Goal: Task Accomplishment & Management: Manage account settings

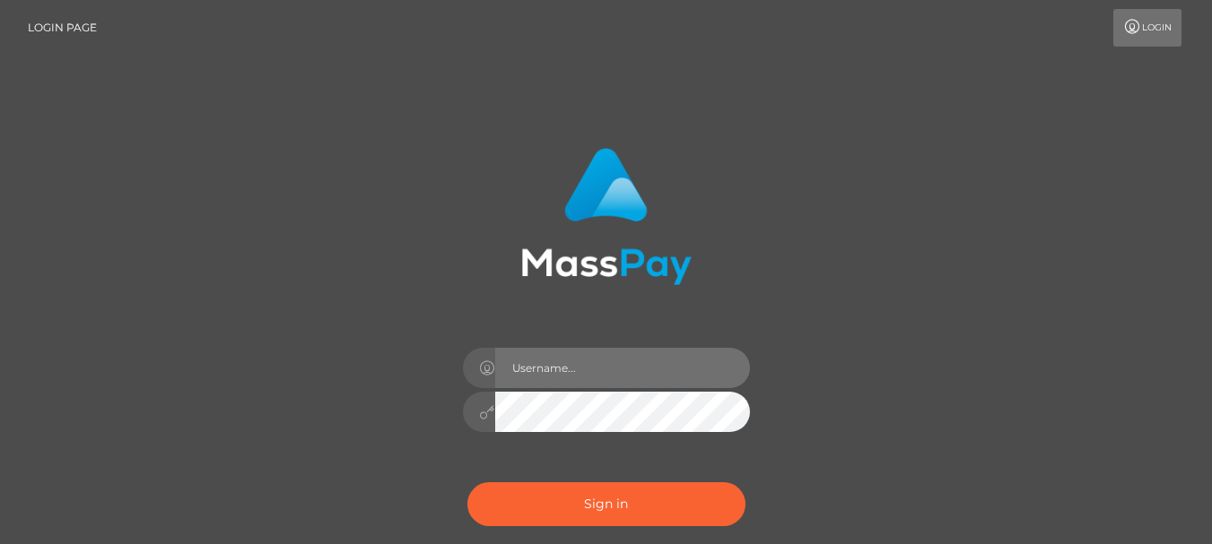
click at [591, 358] on input "text" at bounding box center [622, 368] width 255 height 40
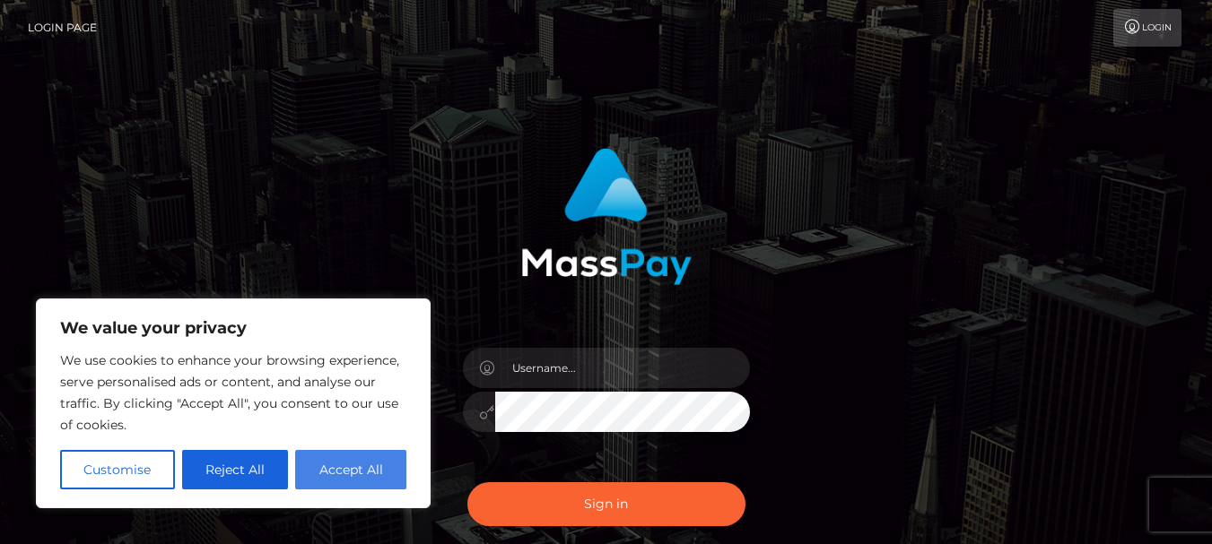
click at [347, 465] on button "Accept All" at bounding box center [350, 469] width 111 height 39
checkbox input "true"
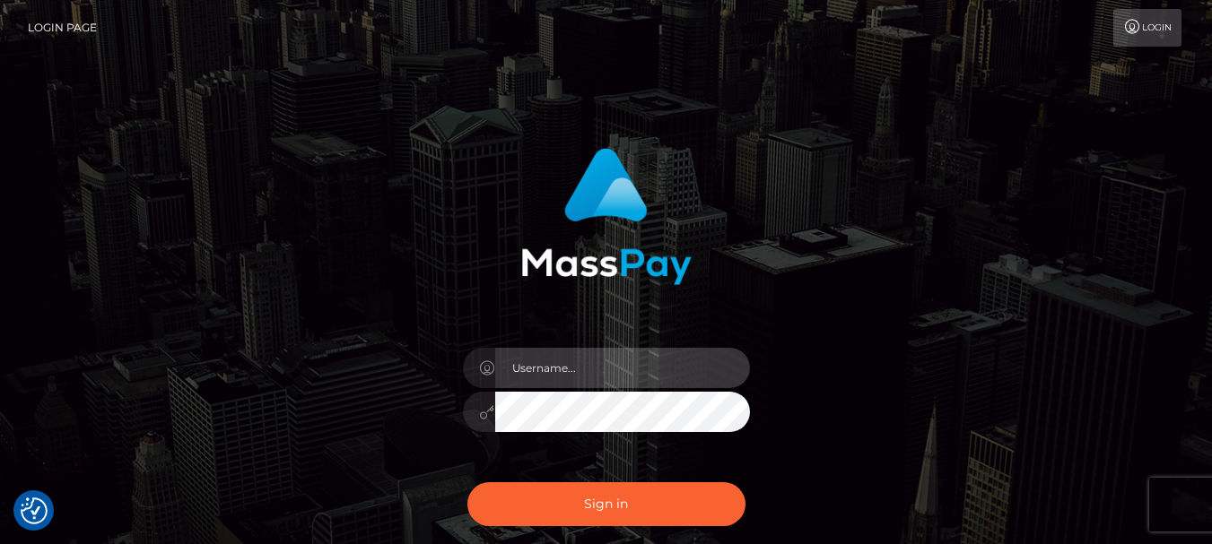
click at [596, 372] on input "text" at bounding box center [622, 368] width 255 height 40
type input "minnieminomi@gmail.com"
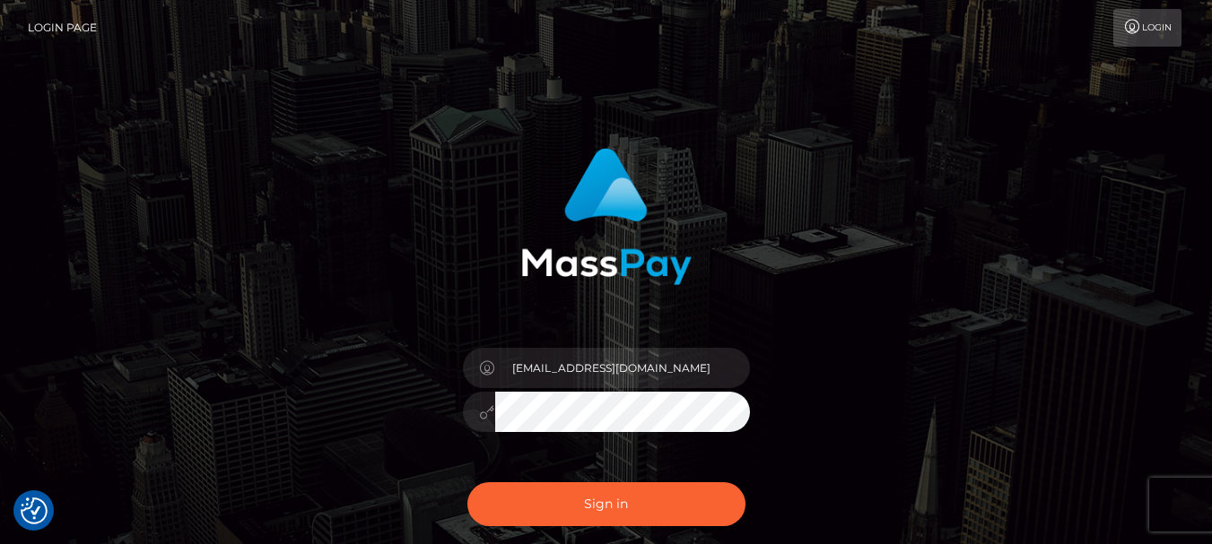
click at [467, 482] on button "Sign in" at bounding box center [606, 504] width 278 height 44
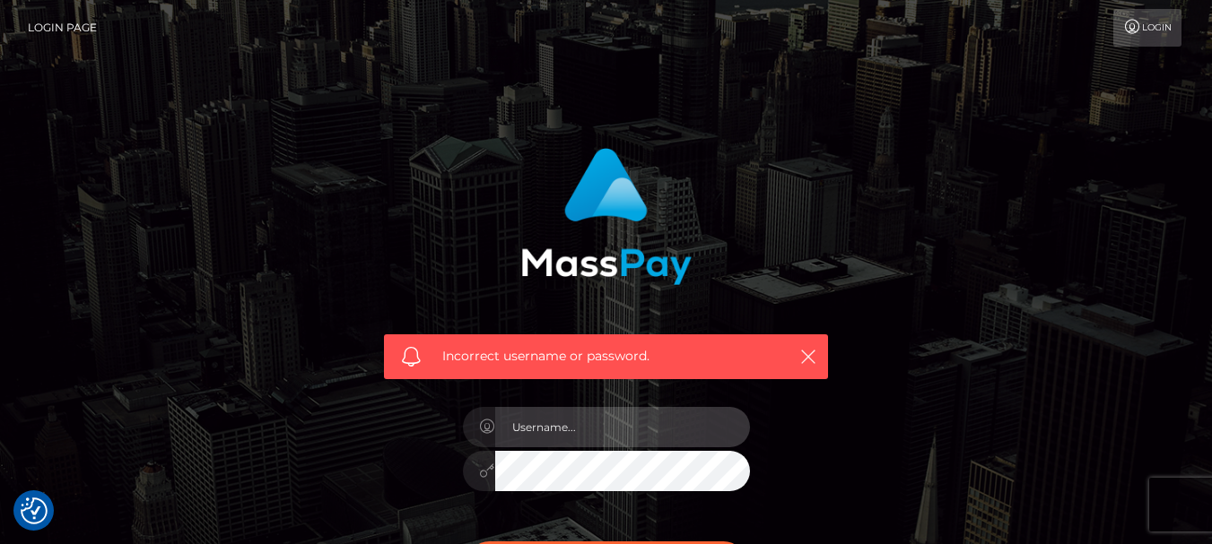
click at [586, 436] on input "text" at bounding box center [622, 427] width 255 height 40
click at [692, 422] on input "minnieminomi@gmail.com" at bounding box center [622, 427] width 255 height 40
type input "minnieminomi@gmail.com"
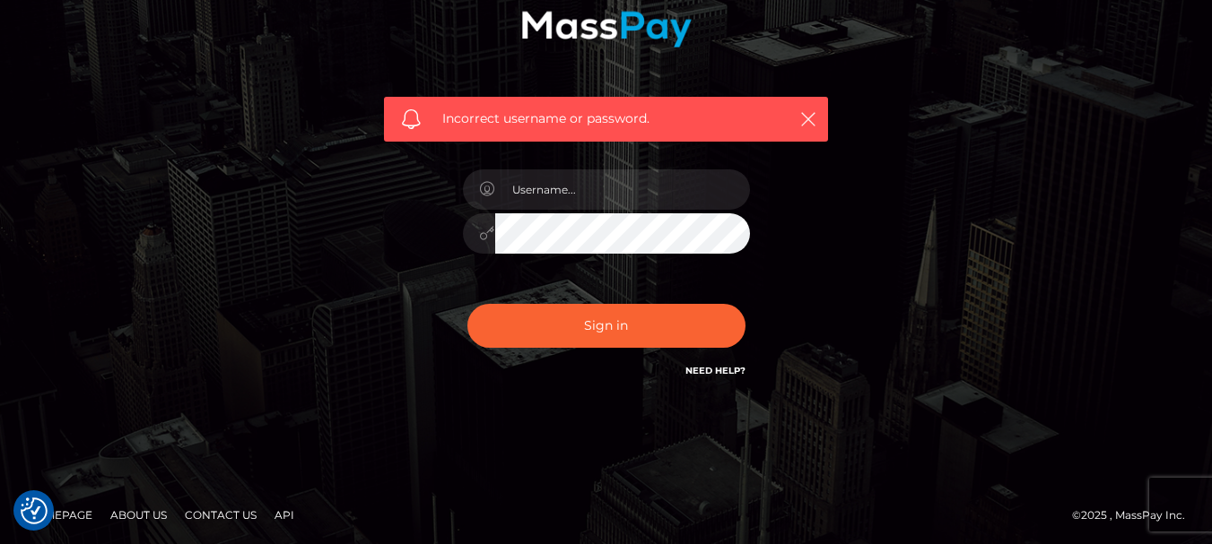
scroll to position [240, 0]
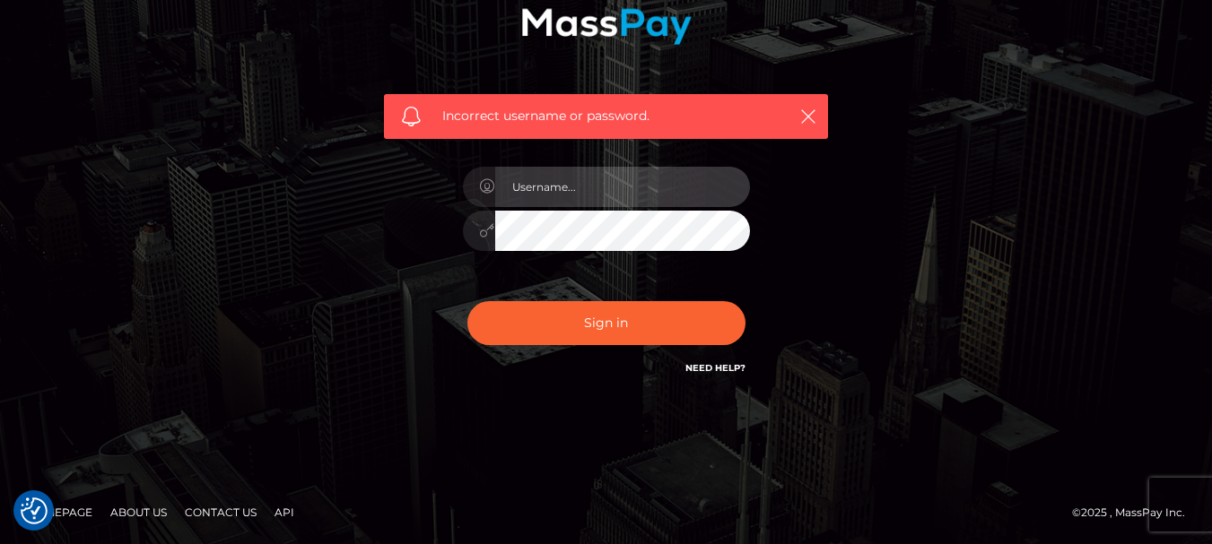
click at [634, 177] on input "text" at bounding box center [622, 187] width 255 height 40
drag, startPoint x: 703, startPoint y: 191, endPoint x: 510, endPoint y: 173, distance: 193.6
click at [510, 173] on input "[EMAIL_ADDRESS][DOMAIN_NAME]" at bounding box center [622, 187] width 255 height 40
type input "[EMAIL_ADDRESS][DOMAIN_NAME]"
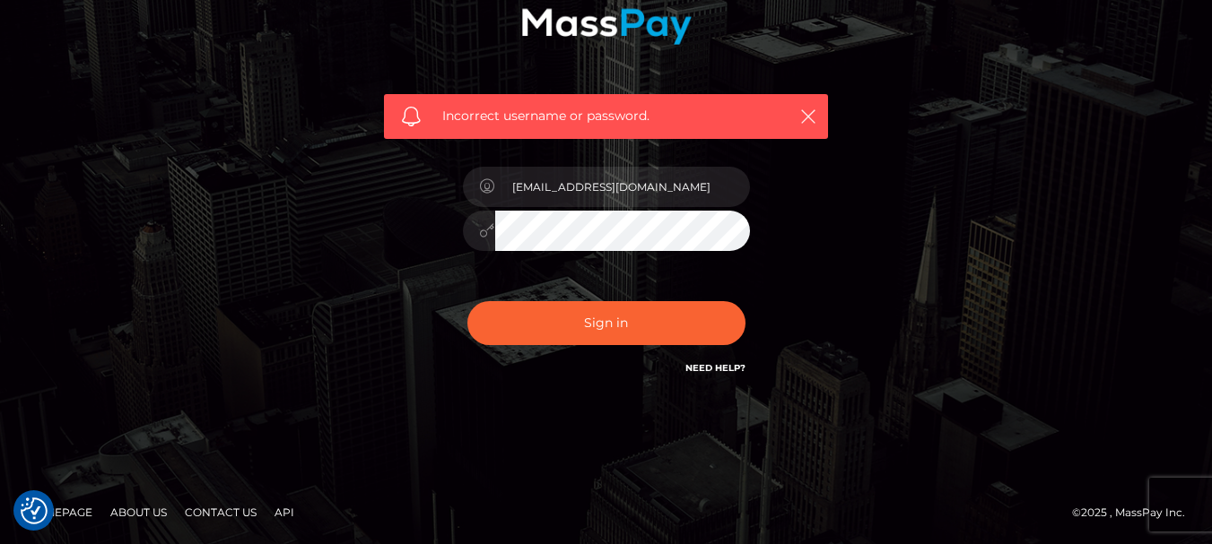
click at [467, 301] on button "Sign in" at bounding box center [606, 323] width 278 height 44
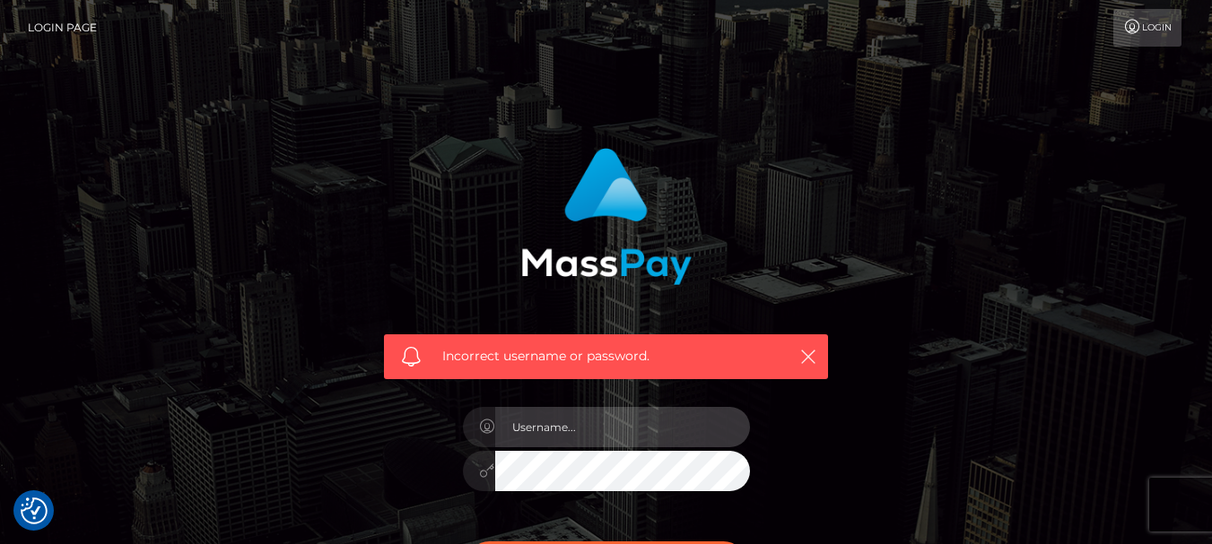
click at [560, 427] on input "text" at bounding box center [622, 427] width 255 height 40
paste input "minnieminomi@gmail.com"
type input "minnieminomi@gmail.com"
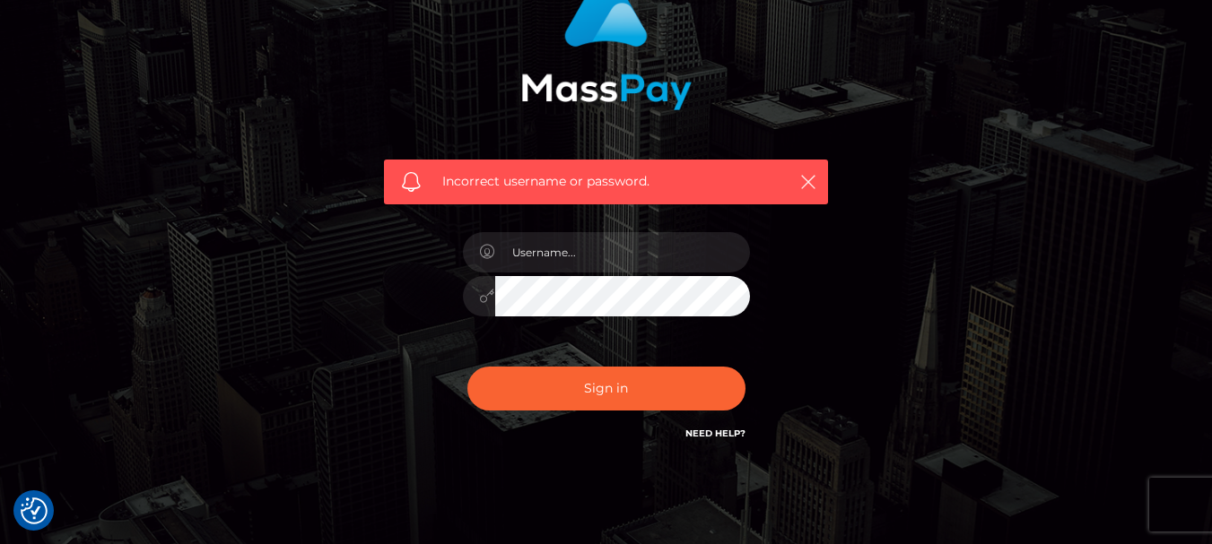
scroll to position [240, 0]
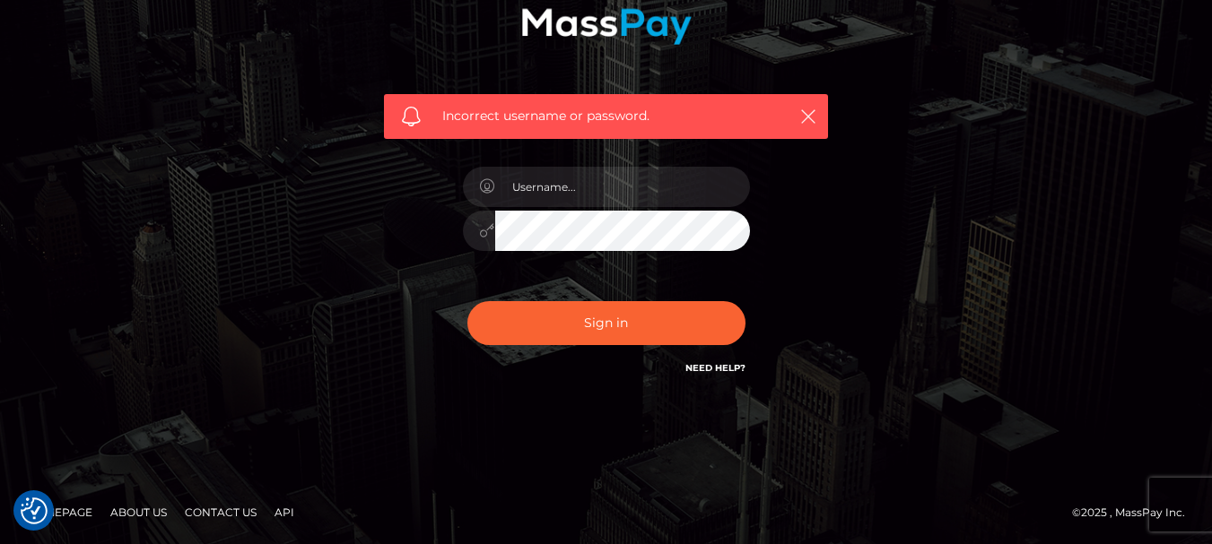
click at [699, 370] on link "Need Help?" at bounding box center [715, 368] width 60 height 12
click at [885, 285] on div "Incorrect username or password." at bounding box center [606, 152] width 1022 height 516
click at [734, 369] on link "Need Help?" at bounding box center [715, 368] width 60 height 12
click at [721, 367] on link "Need Help?" at bounding box center [715, 368] width 60 height 12
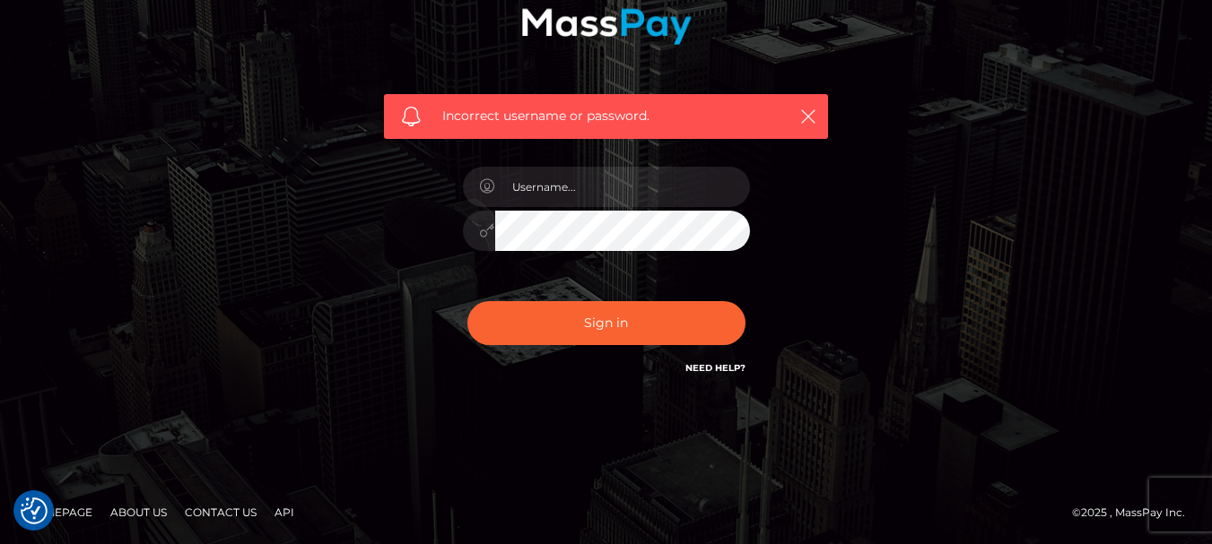
click at [721, 365] on link "Need Help?" at bounding box center [715, 368] width 60 height 12
click at [216, 226] on div "Incorrect username or password." at bounding box center [606, 152] width 1022 height 516
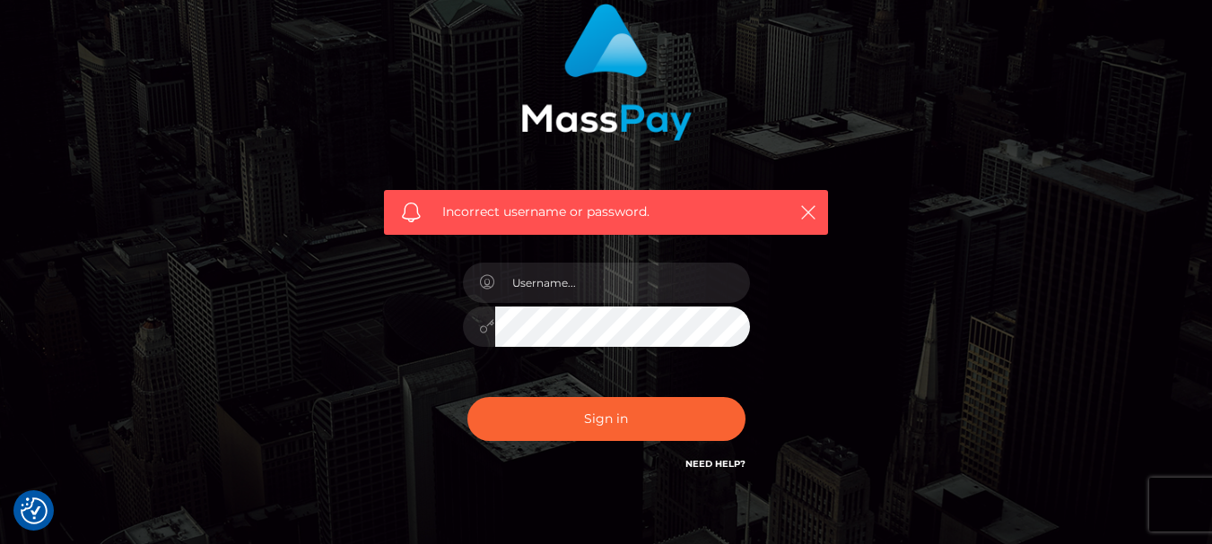
scroll to position [0, 0]
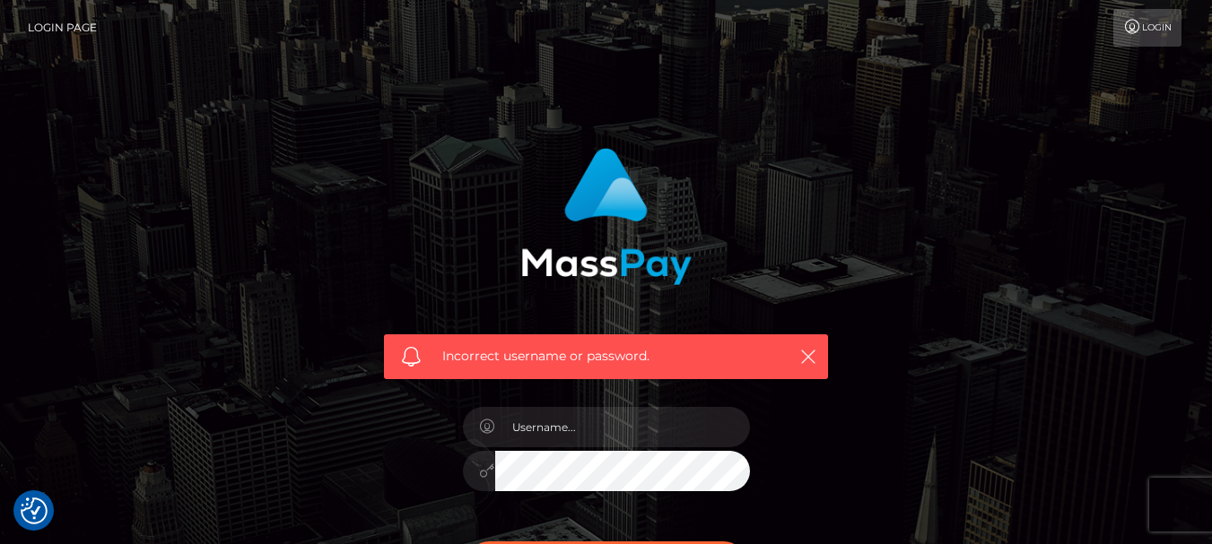
click at [1144, 36] on link "Login" at bounding box center [1147, 28] width 68 height 38
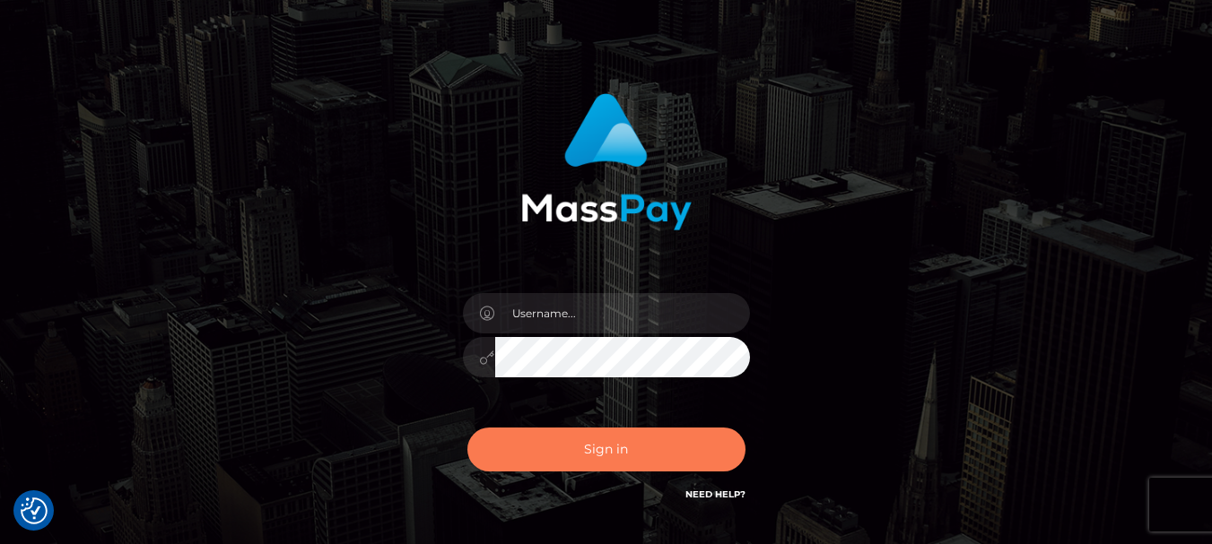
scroll to position [179, 0]
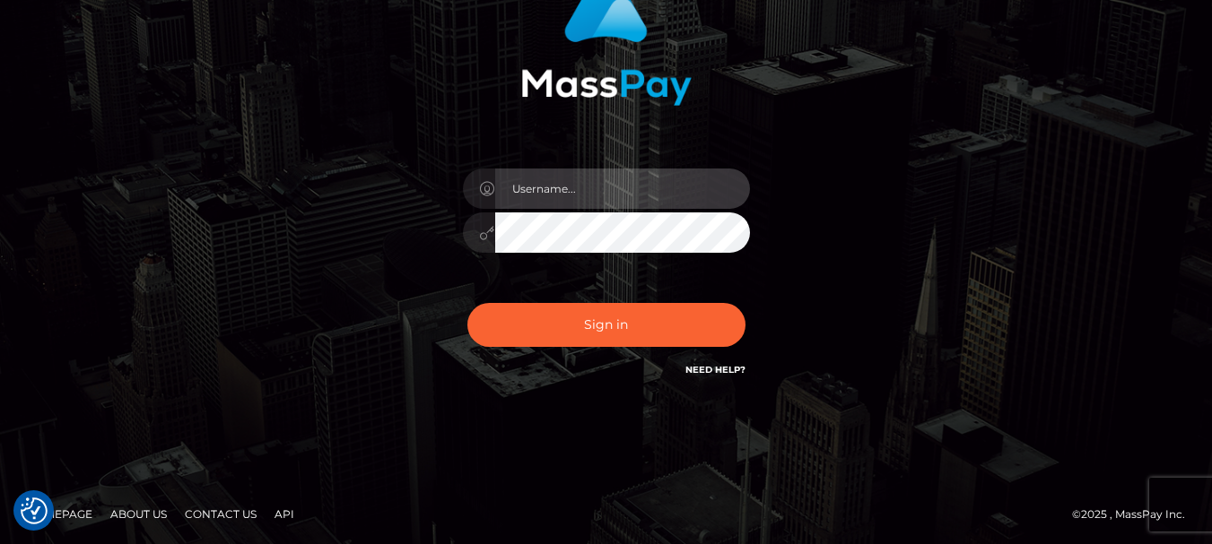
click at [548, 178] on input "text" at bounding box center [622, 189] width 255 height 40
paste input "[EMAIL_ADDRESS][DOMAIN_NAME]"
type input "[EMAIL_ADDRESS][DOMAIN_NAME]"
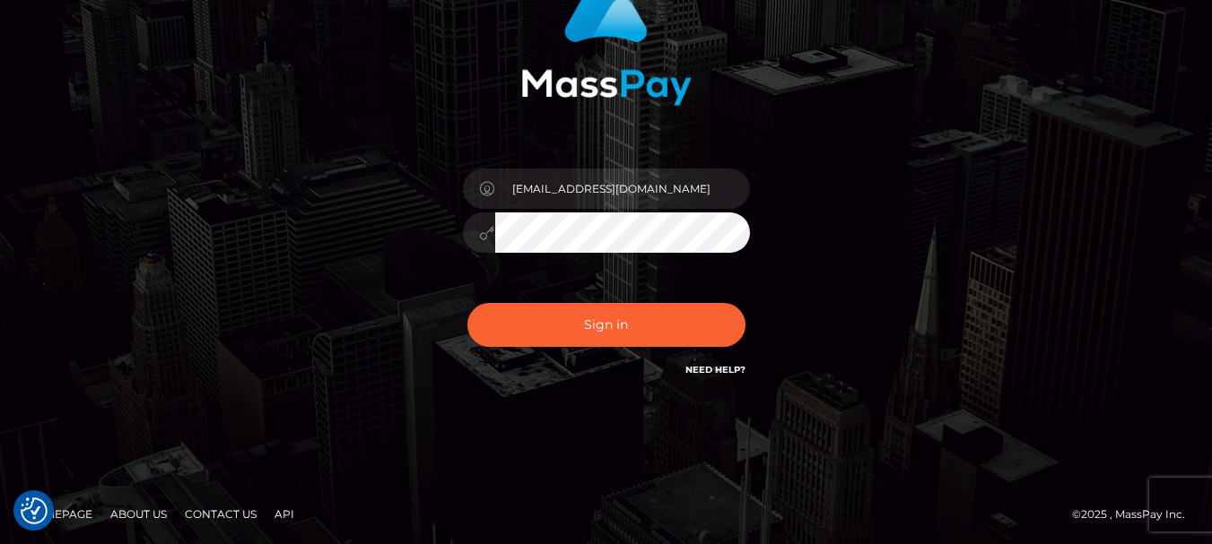
click at [467, 303] on button "Sign in" at bounding box center [606, 325] width 278 height 44
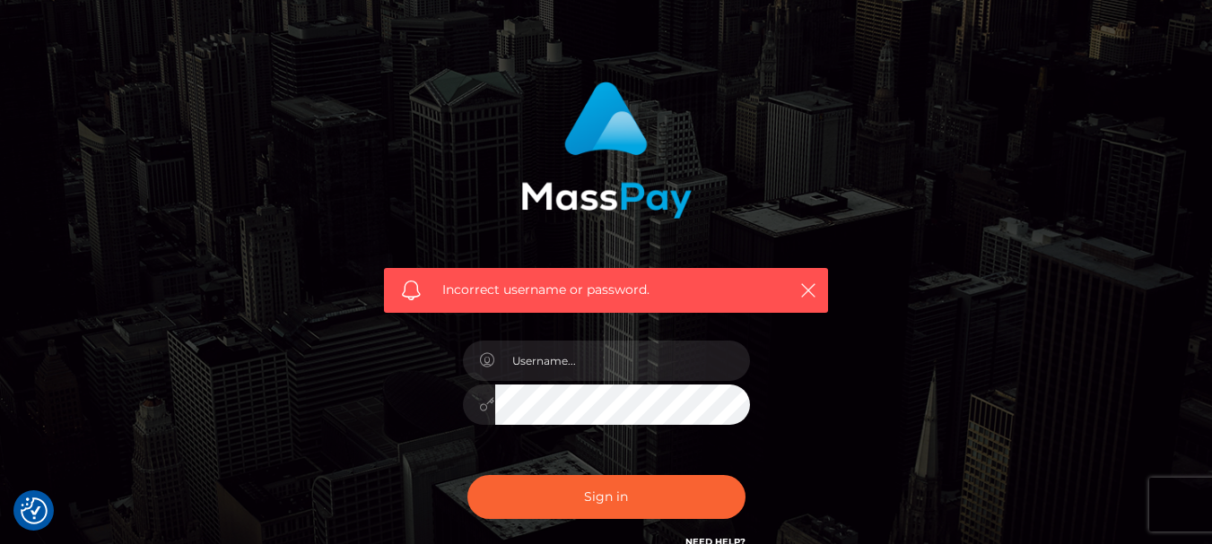
scroll to position [240, 0]
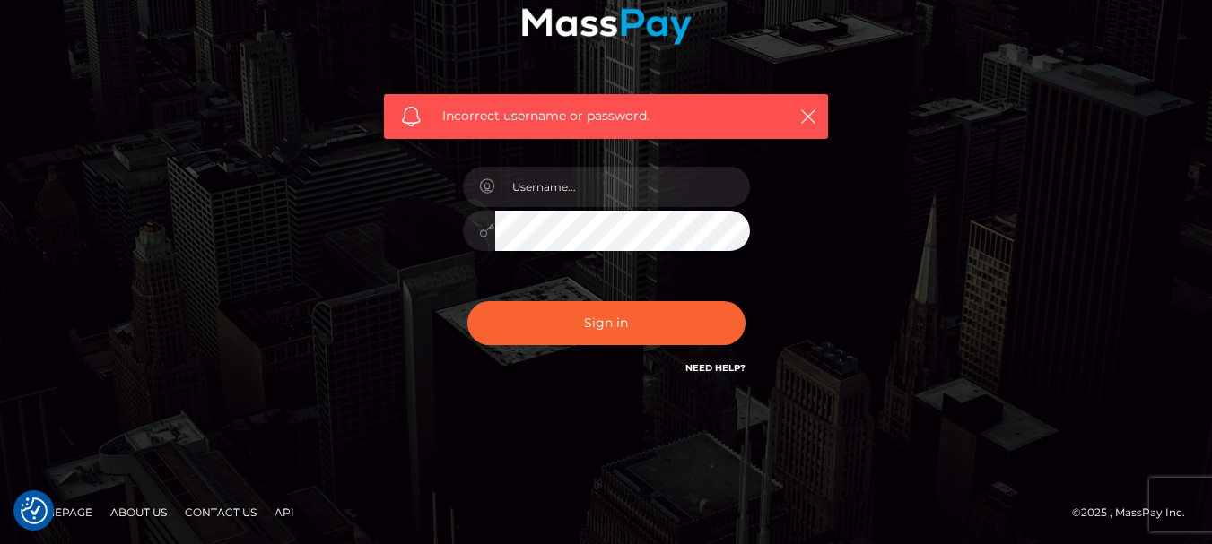
click at [717, 369] on link "Need Help?" at bounding box center [715, 368] width 60 height 12
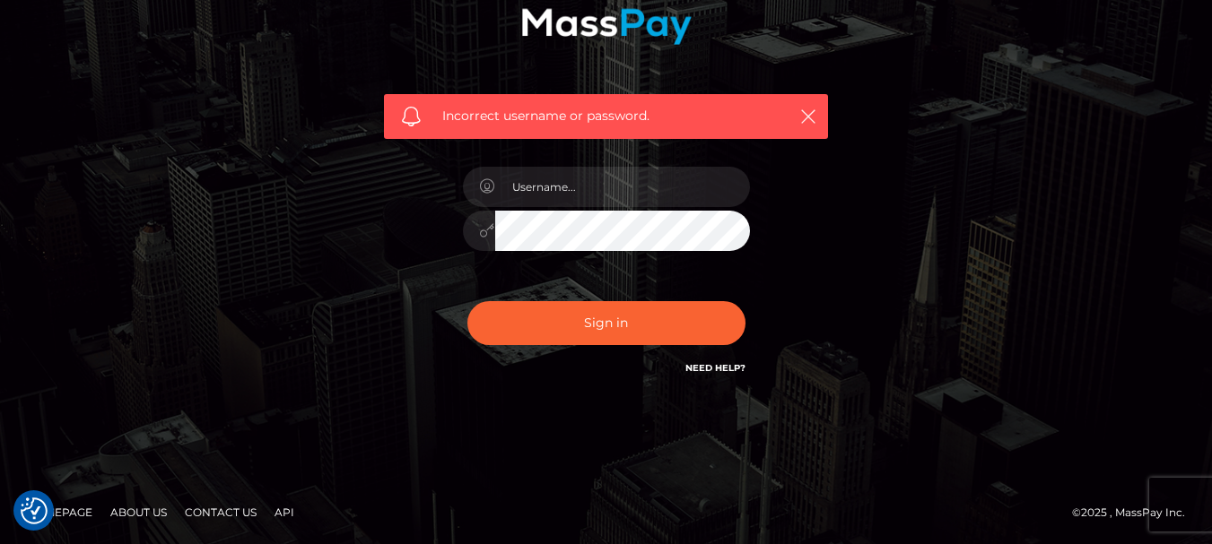
click at [717, 369] on link "Need Help?" at bounding box center [715, 368] width 60 height 12
click at [717, 371] on link "Need Help?" at bounding box center [715, 368] width 60 height 12
click at [237, 517] on link "Contact Us" at bounding box center [221, 513] width 86 height 28
click at [217, 499] on link "Contact Us" at bounding box center [221, 513] width 86 height 28
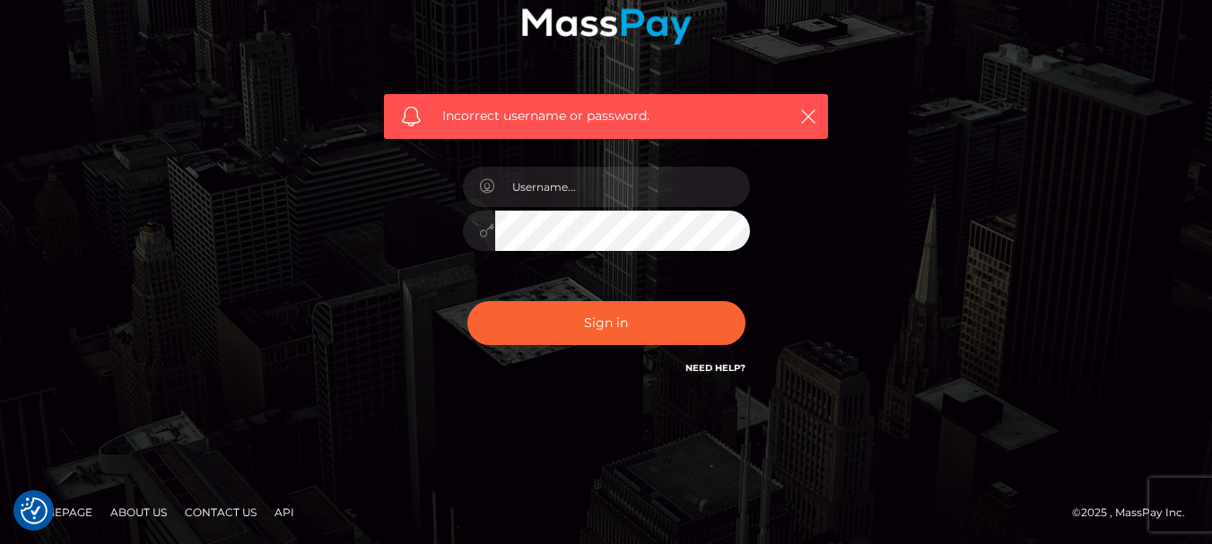
click at [217, 499] on link "Contact Us" at bounding box center [221, 513] width 86 height 28
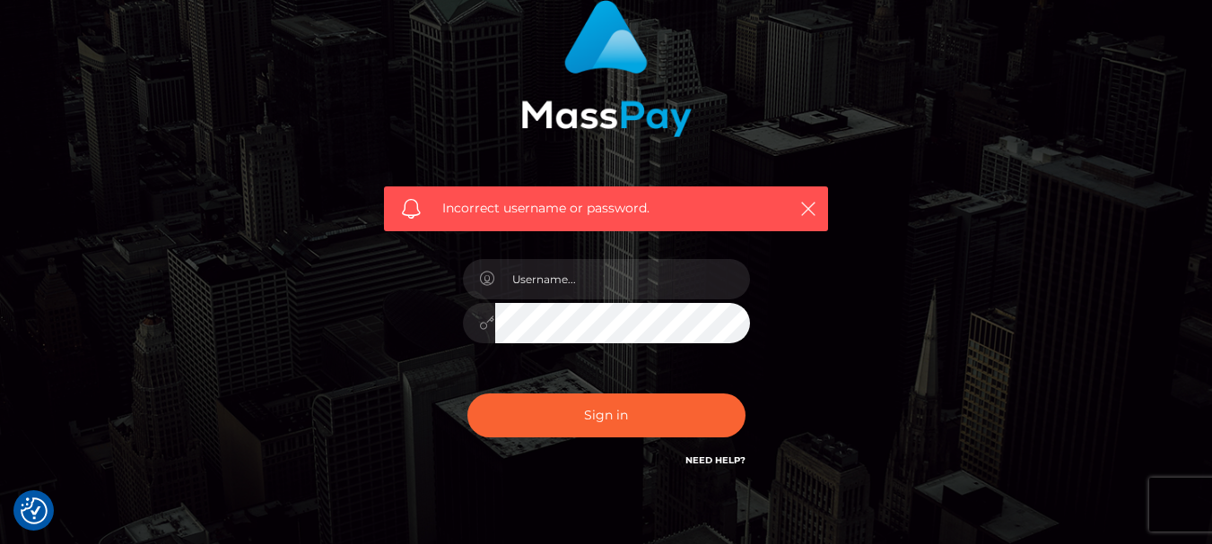
scroll to position [0, 0]
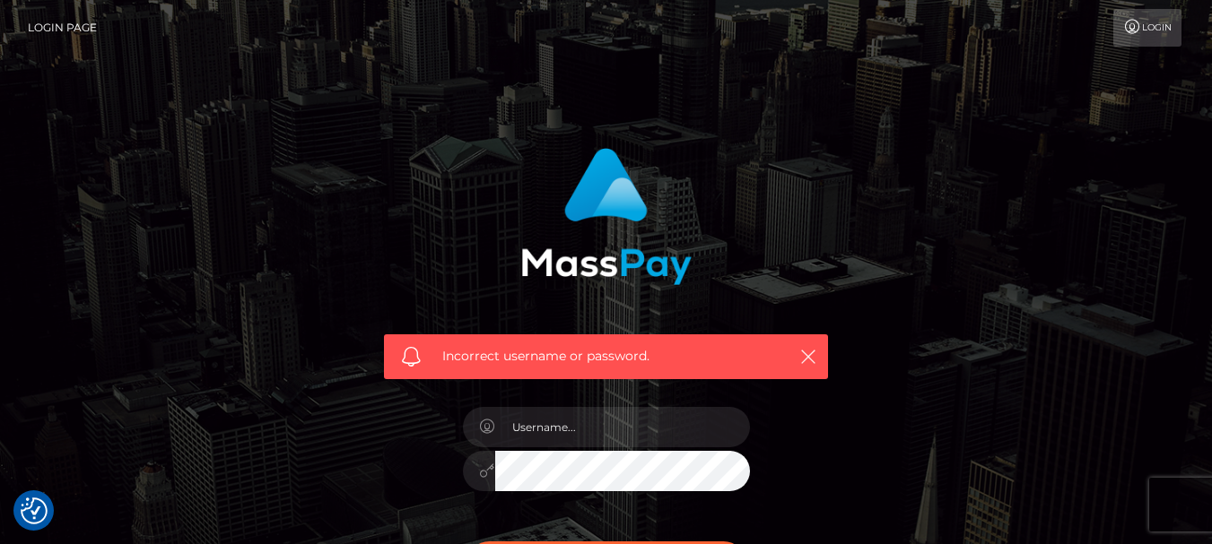
click at [673, 143] on div "Incorrect username or password." at bounding box center [605, 257] width 471 height 245
click at [484, 200] on div "Incorrect username or password." at bounding box center [605, 257] width 471 height 245
click at [587, 196] on img at bounding box center [606, 216] width 170 height 137
click at [56, 23] on link "Login Page" at bounding box center [62, 28] width 69 height 38
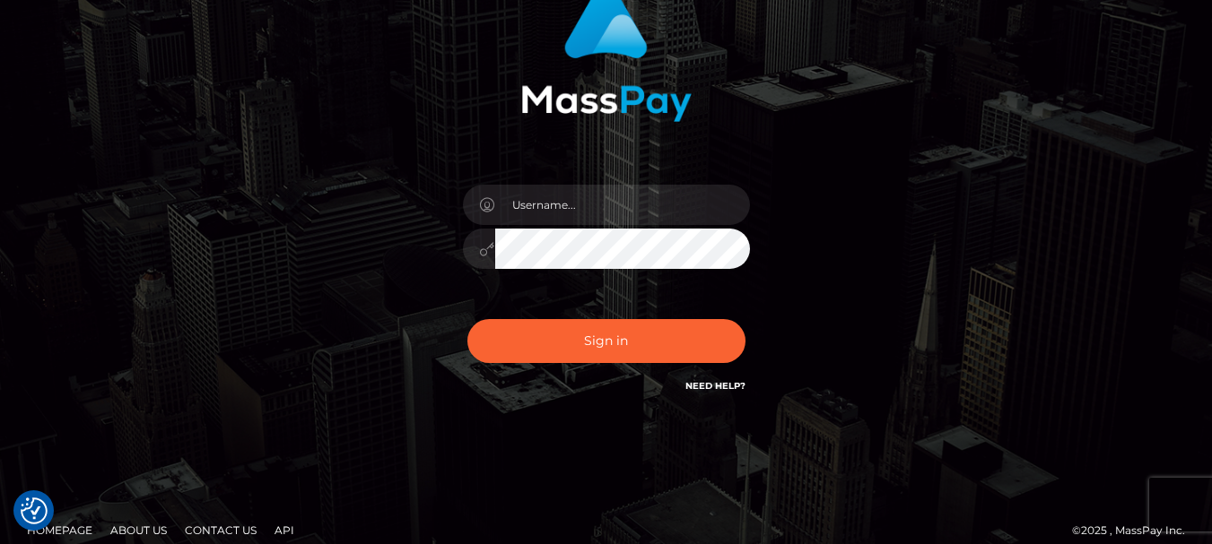
scroll to position [181, 0]
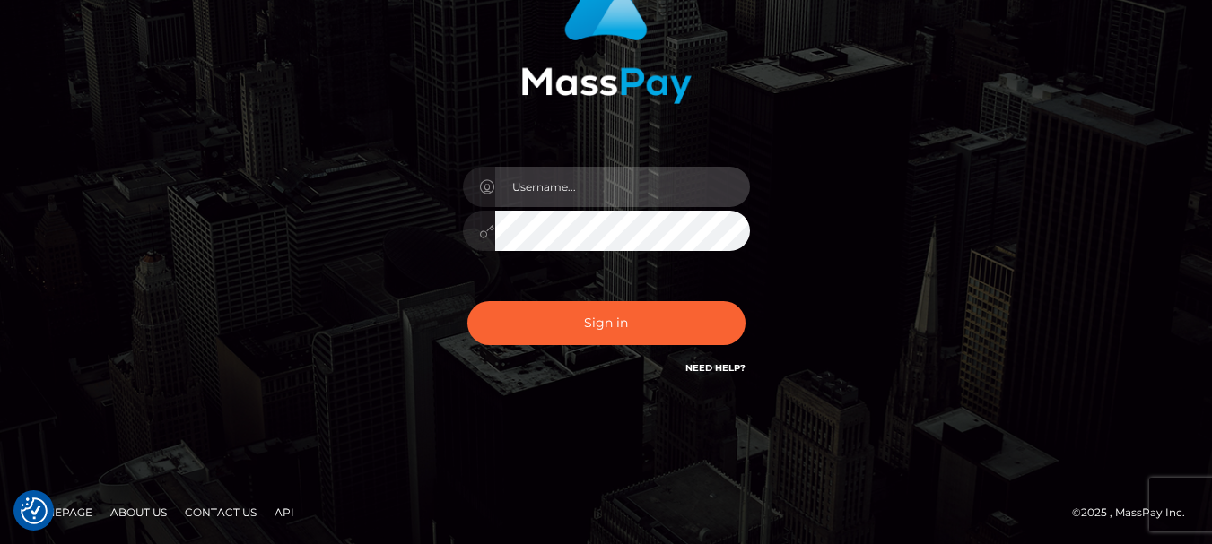
click at [555, 183] on input "text" at bounding box center [622, 187] width 255 height 40
paste input "minnieminomi@gmail.com"
click at [517, 188] on input "minnieminomi@gmail.com" at bounding box center [622, 187] width 255 height 40
type input "minnieminomi@gmail.com"
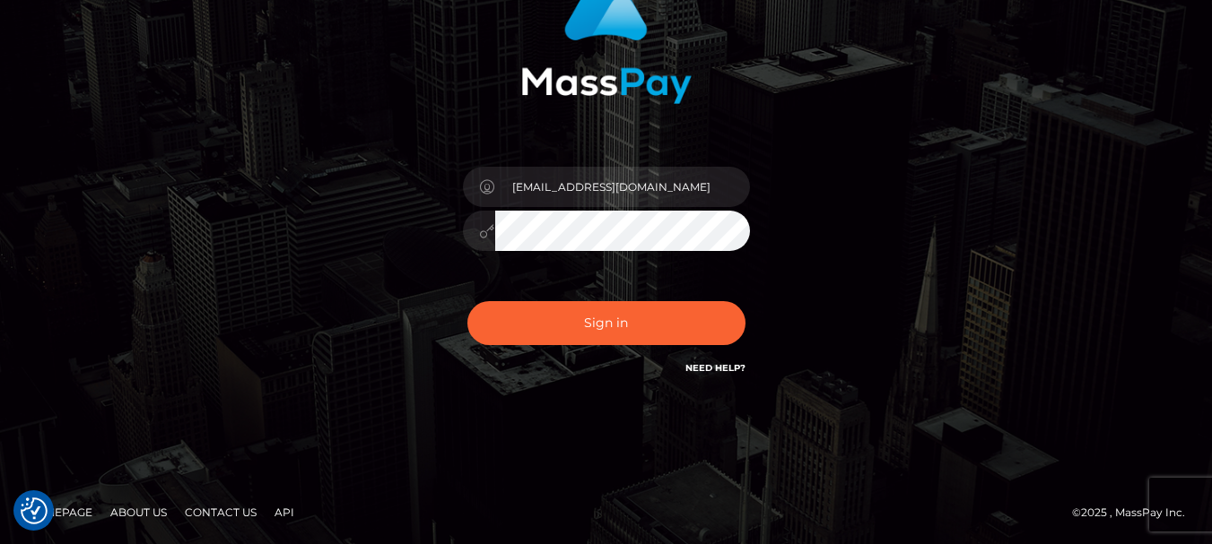
click at [467, 301] on button "Sign in" at bounding box center [606, 323] width 278 height 44
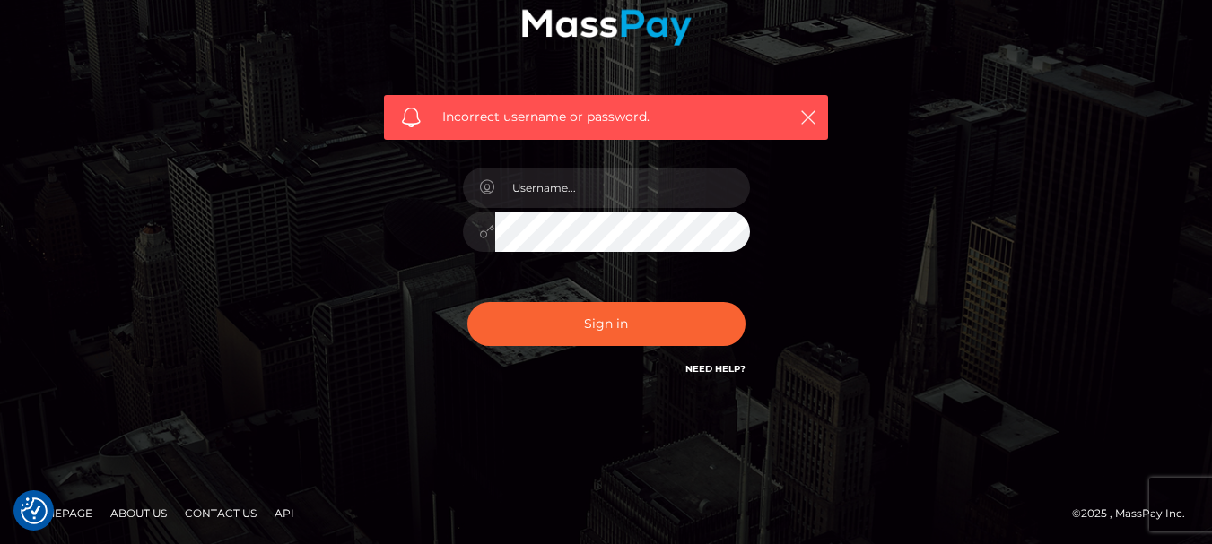
scroll to position [240, 0]
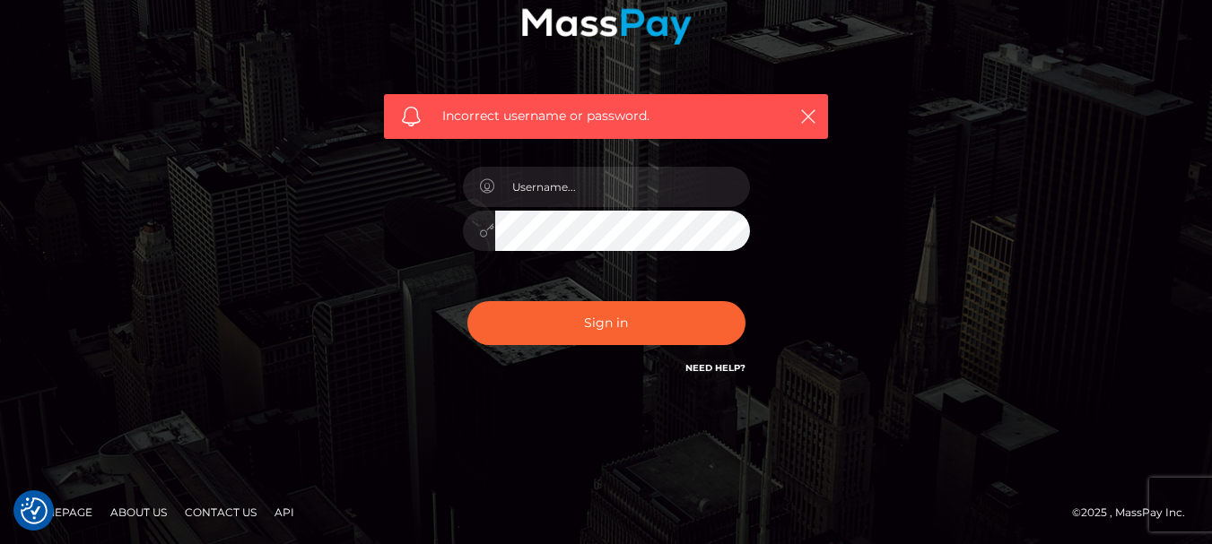
click at [722, 370] on link "Need Help?" at bounding box center [715, 368] width 60 height 12
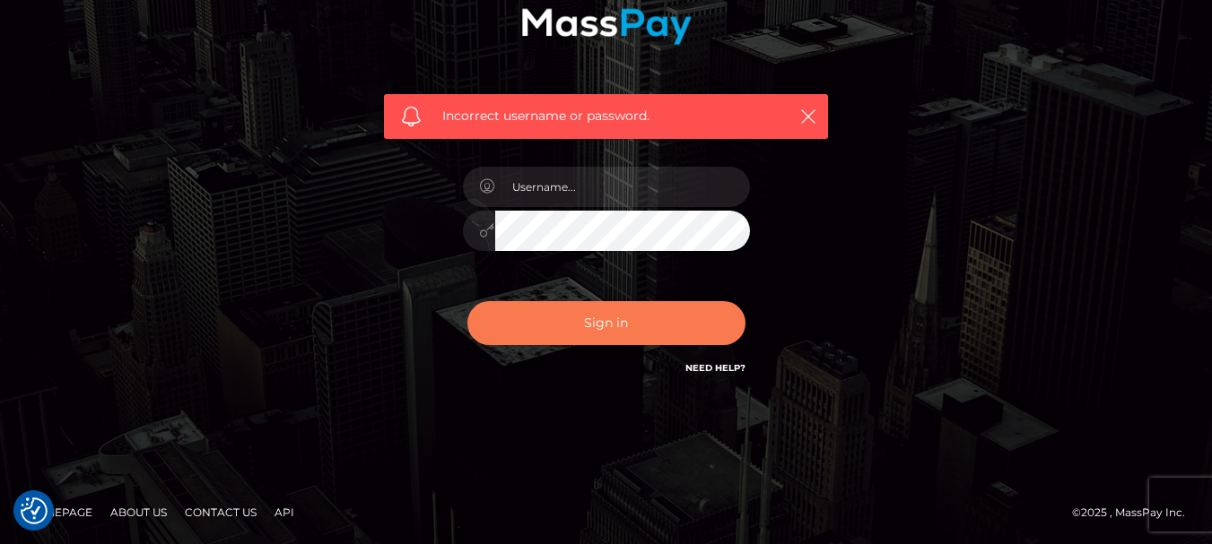
click at [661, 312] on button "Sign in" at bounding box center [606, 323] width 278 height 44
click at [664, 323] on button "Sign in" at bounding box center [606, 323] width 278 height 44
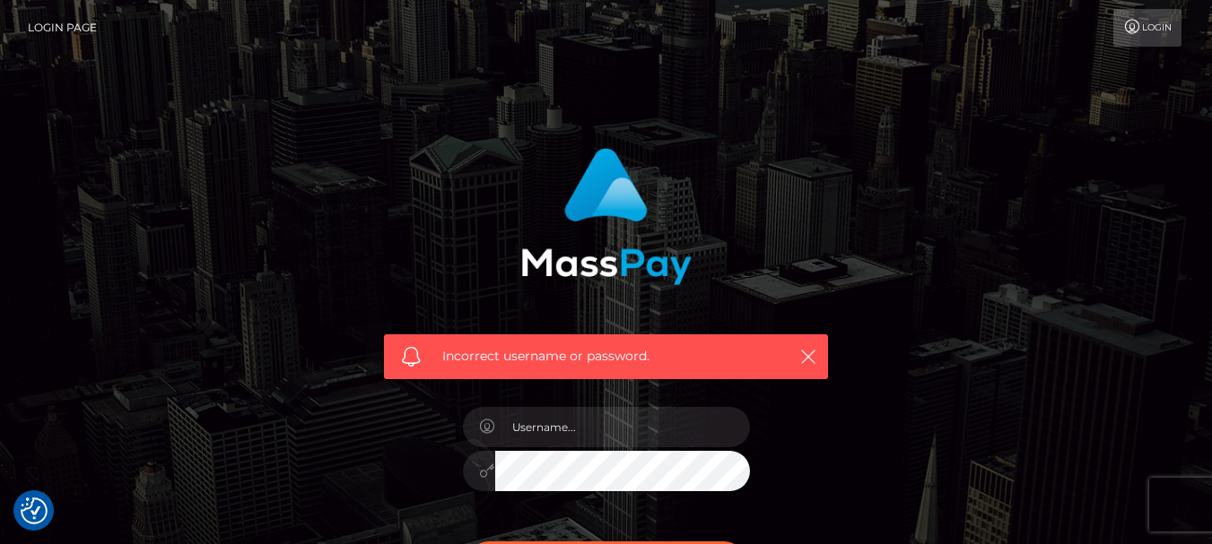
click at [1140, 29] on link "Login" at bounding box center [1147, 28] width 68 height 38
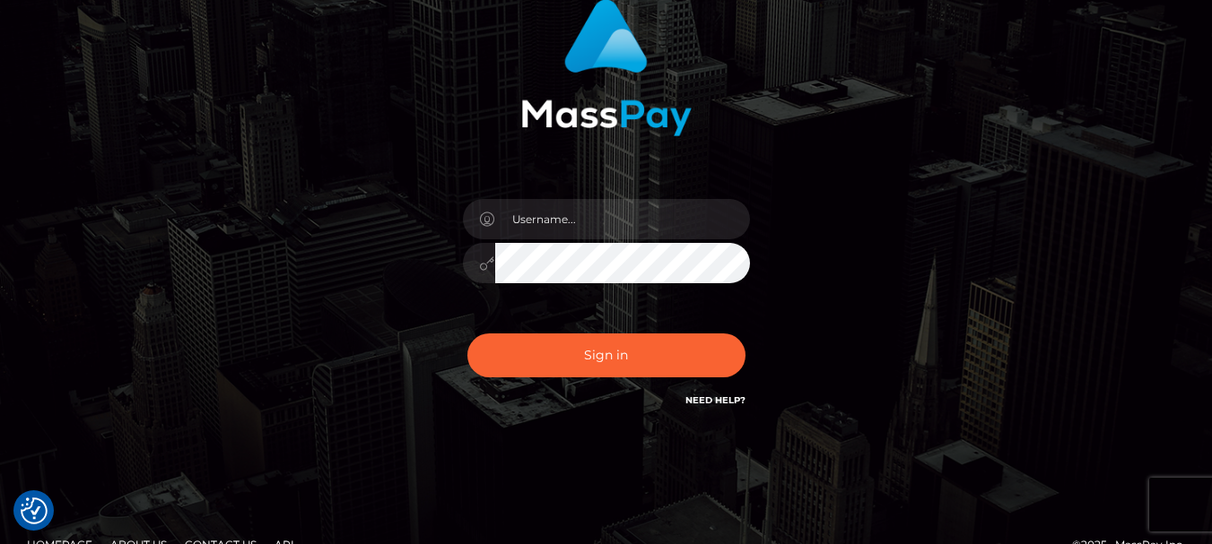
scroll to position [181, 0]
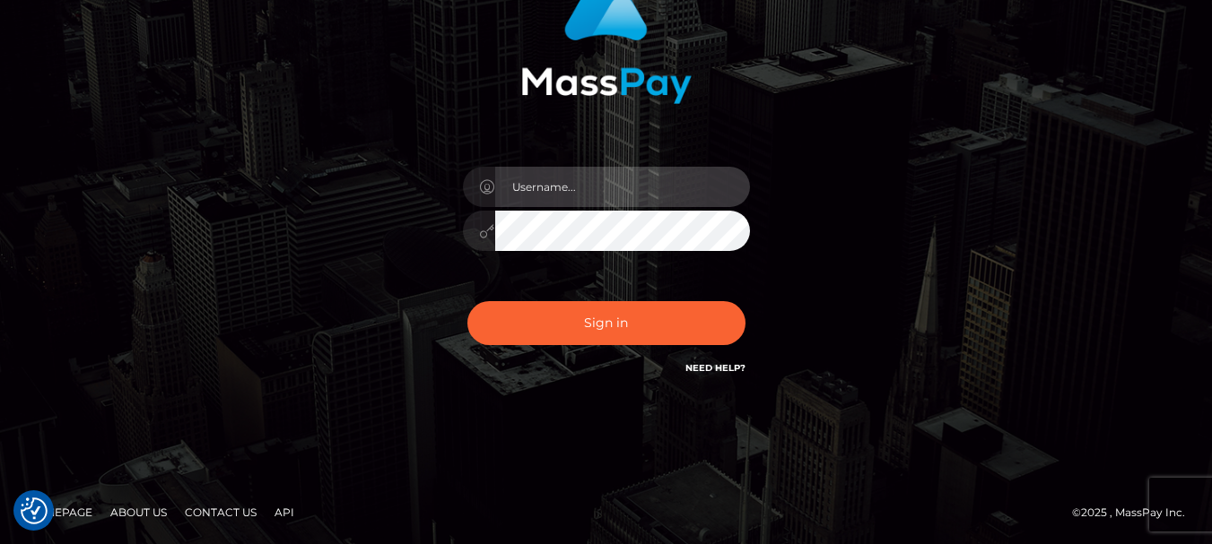
click at [712, 208] on div at bounding box center [606, 221] width 314 height 137
type input "V"
paste input "minnieminomi@gmail.com"
type input "minnieminomi@gmail.com"
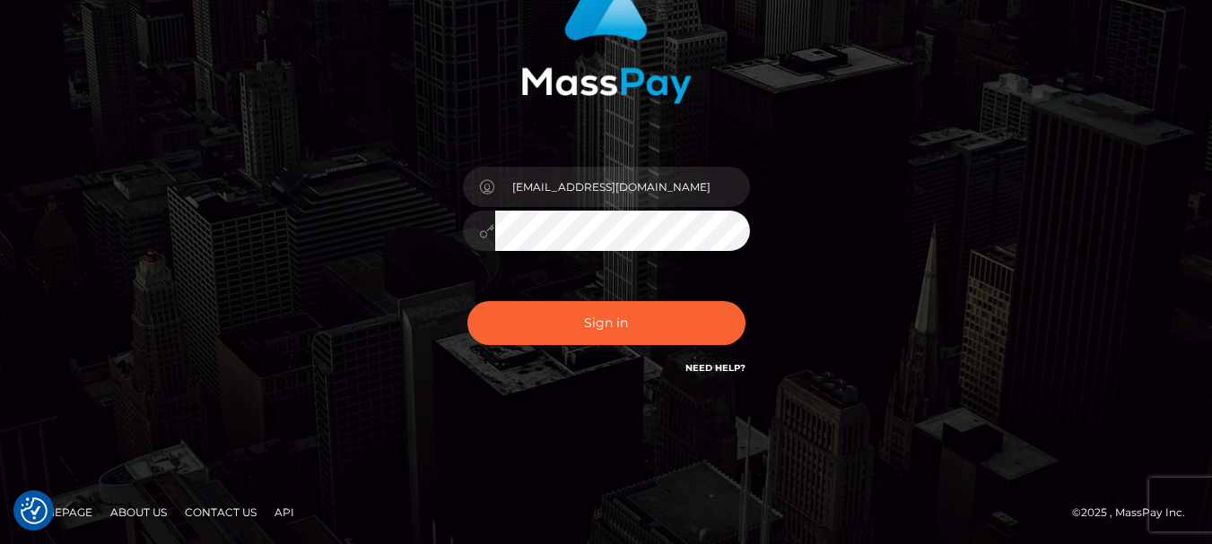
click at [467, 301] on button "Sign in" at bounding box center [606, 323] width 278 height 44
